Goal: Task Accomplishment & Management: Complete application form

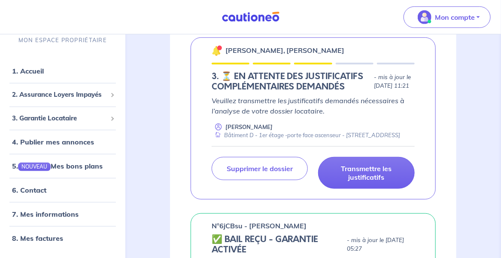
scroll to position [198, 0]
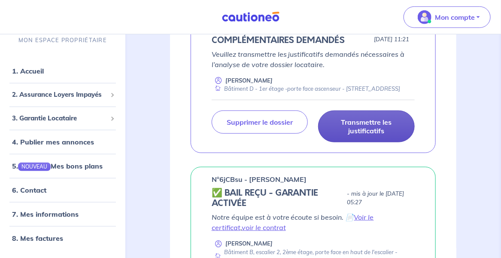
click at [369, 135] on p "Transmettre les justificatifs" at bounding box center [366, 126] width 75 height 17
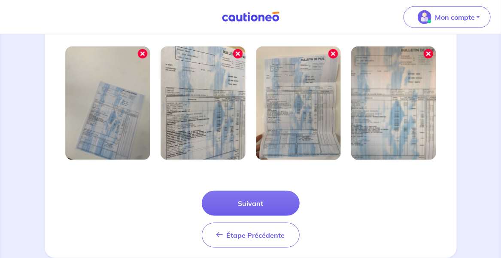
scroll to position [315, 0]
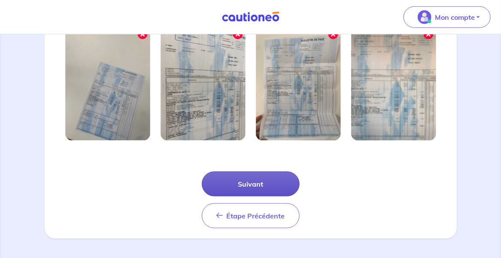
click at [283, 187] on button "Suivant" at bounding box center [251, 183] width 98 height 25
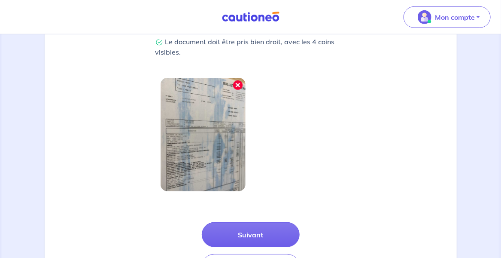
scroll to position [284, 0]
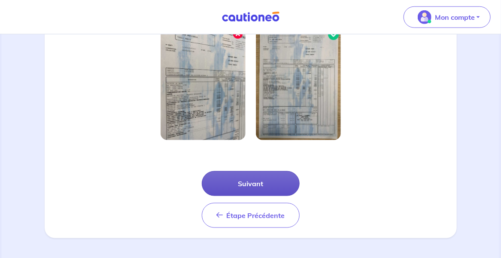
click at [253, 185] on button "Suivant" at bounding box center [251, 183] width 98 height 25
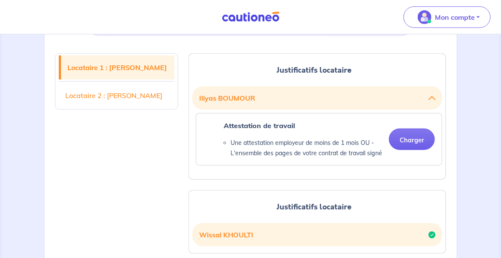
scroll to position [197, 0]
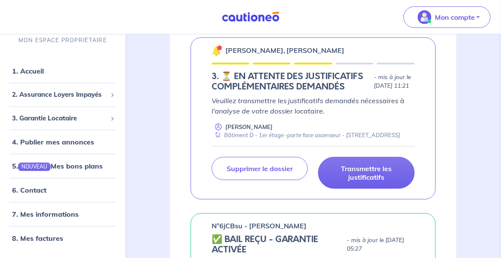
scroll to position [171, 0]
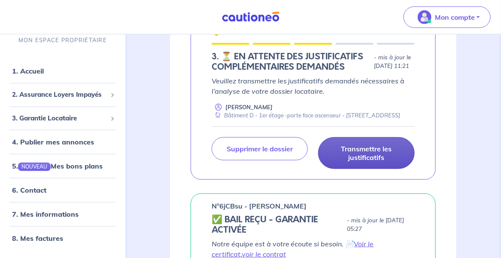
click at [363, 161] on p "Transmettre les justificatifs" at bounding box center [366, 152] width 75 height 17
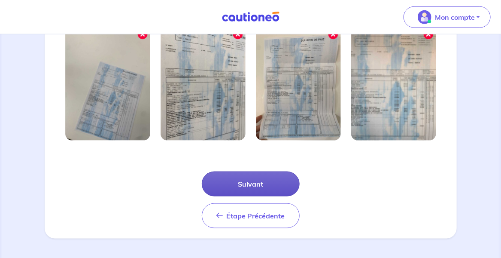
click at [240, 184] on button "Suivant" at bounding box center [251, 183] width 98 height 25
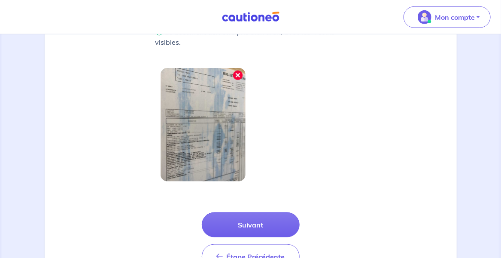
scroll to position [284, 0]
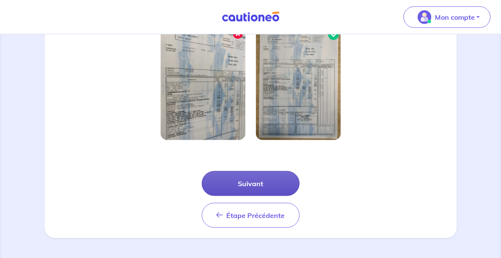
click at [243, 185] on button "Suivant" at bounding box center [251, 183] width 98 height 25
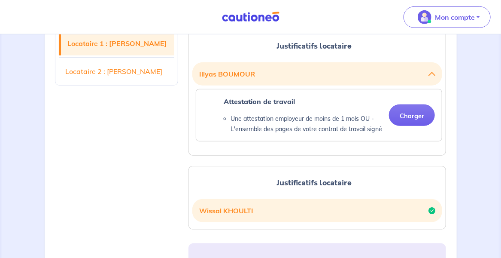
scroll to position [213, 0]
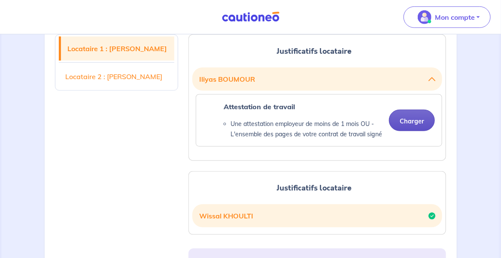
click at [412, 118] on button "Charger" at bounding box center [412, 119] width 46 height 21
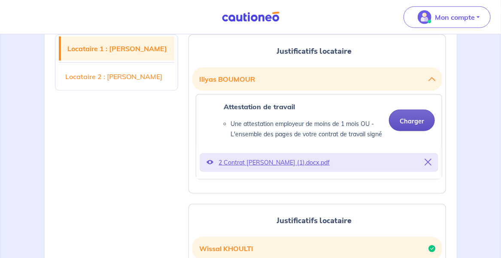
click at [418, 118] on button "Charger" at bounding box center [412, 119] width 46 height 21
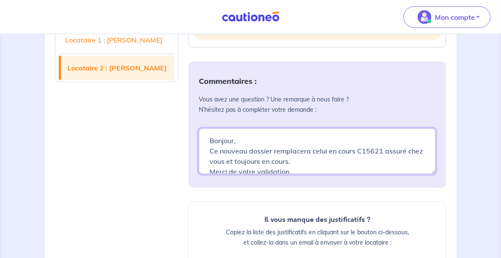
scroll to position [10, 0]
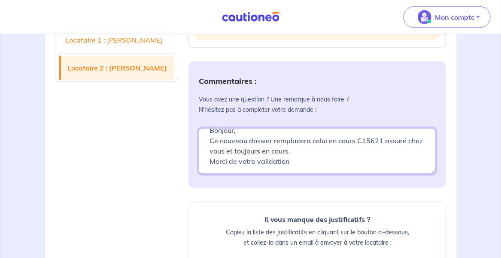
drag, startPoint x: 211, startPoint y: 148, endPoint x: 311, endPoint y: 153, distance: 100.2
click at [311, 153] on textarea "Bonjour, Ce nouveau dossier remplacera celui en cours C15621 assuré chez vous e…" at bounding box center [317, 151] width 237 height 46
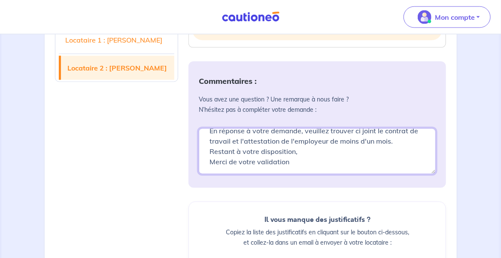
scroll to position [33, 0]
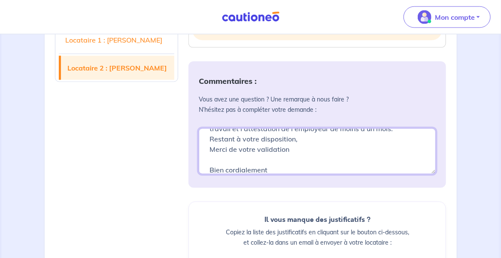
click at [252, 156] on textarea "Bonjour, En réponse à votre demande, veuillez trouver ci joint le contrat de tr…" at bounding box center [317, 151] width 237 height 46
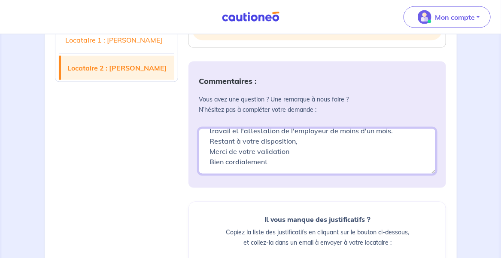
scroll to position [30, 0]
click at [268, 160] on textarea "Bonjour, En réponse à votre demande, veuillez trouver ci joint le contrat de tr…" at bounding box center [317, 151] width 237 height 46
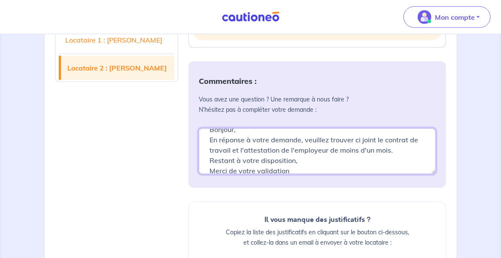
scroll to position [15, 0]
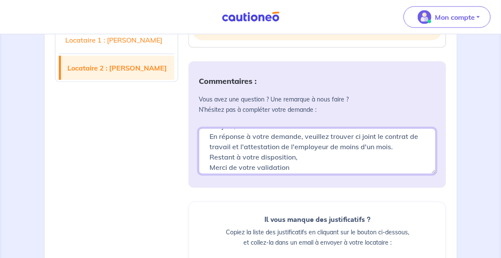
click at [390, 146] on textarea "Bonjour, En réponse à votre demande, veuillez trouver ci joint le contrat de tr…" at bounding box center [317, 151] width 237 height 46
click at [388, 146] on textarea "Bonjour, En réponse à votre demande, veuillez trouver ci joint le contrat de tr…" at bounding box center [317, 151] width 237 height 46
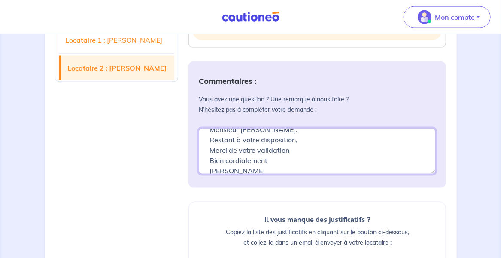
scroll to position [40, 0]
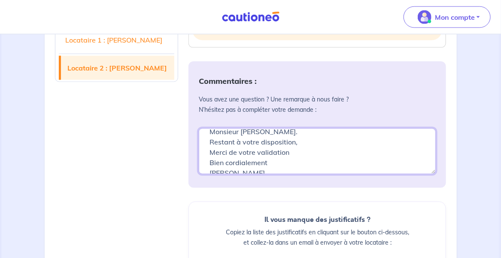
drag, startPoint x: 210, startPoint y: 150, endPoint x: 288, endPoint y: 149, distance: 78.2
click at [288, 149] on textarea "Bonjour, En réponse à votre demande, veuillez trouver ci joint le contrat de tr…" at bounding box center [317, 151] width 237 height 46
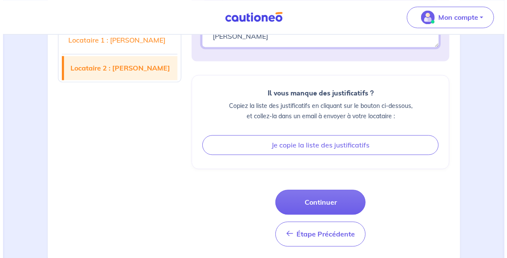
scroll to position [587, 0]
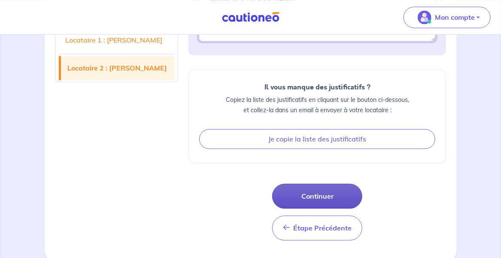
type textarea "Bonjour, En réponse à votre demande, veuillez trouver ci joint le contrat de tr…"
click at [328, 195] on button "Continuer" at bounding box center [317, 195] width 90 height 25
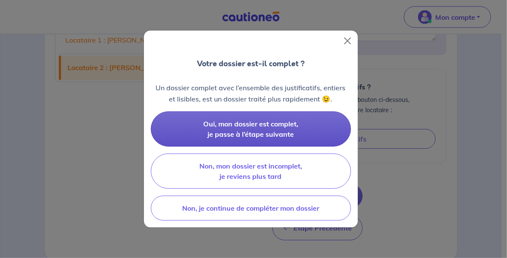
click at [274, 128] on button "Oui, mon dossier est complet, je passe à l’étape suivante" at bounding box center [251, 128] width 200 height 35
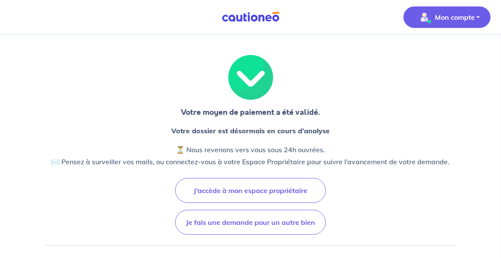
click at [454, 13] on p "Mon compte" at bounding box center [455, 17] width 40 height 10
click at [441, 53] on link "Mes informations" at bounding box center [438, 53] width 69 height 14
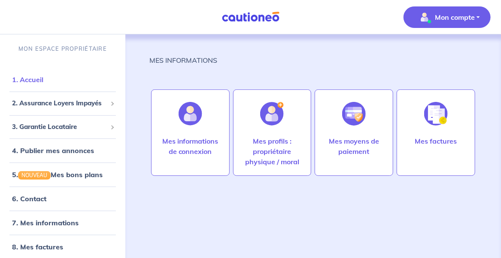
click at [33, 78] on link "1. Accueil" at bounding box center [27, 79] width 31 height 9
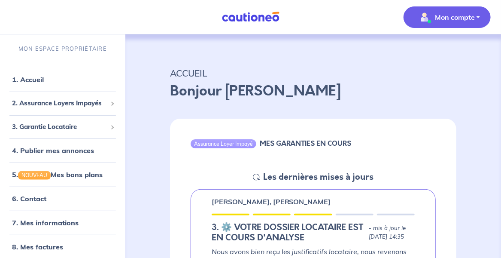
click at [473, 18] on p "Mon compte" at bounding box center [455, 17] width 40 height 10
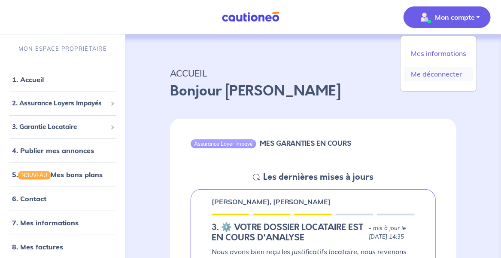
click at [449, 75] on link "Me déconnecter" at bounding box center [438, 74] width 69 height 14
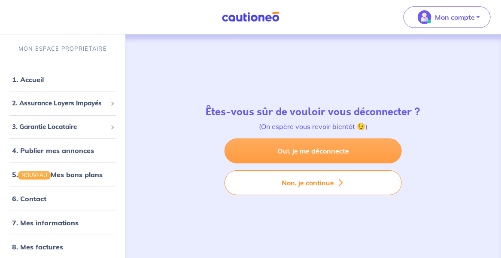
click at [357, 152] on link "Oui, je me déconnecte" at bounding box center [313, 150] width 177 height 25
